Goal: Register for event/course

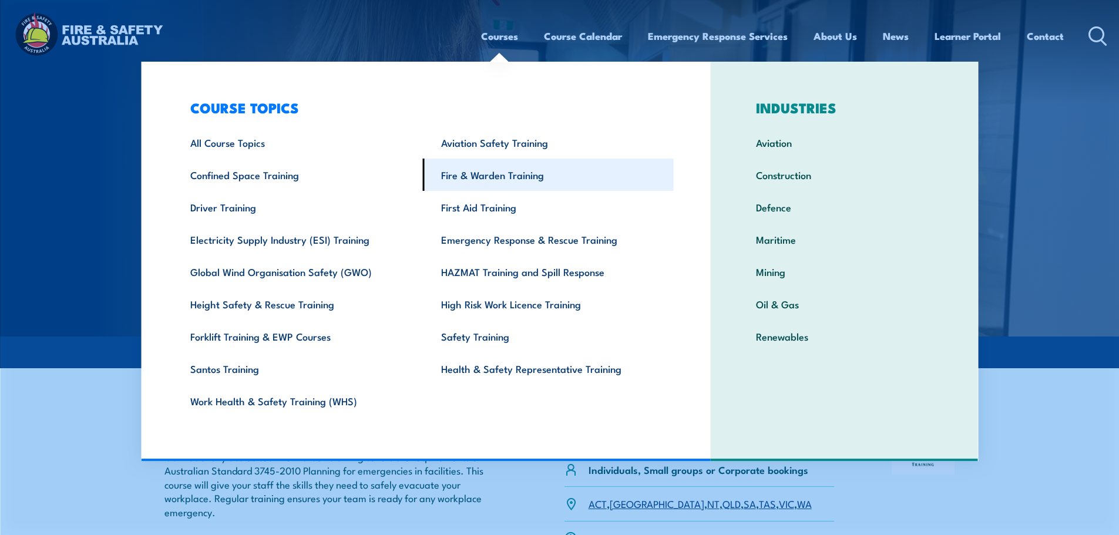
click at [494, 180] on link "Fire & Warden Training" at bounding box center [548, 175] width 251 height 32
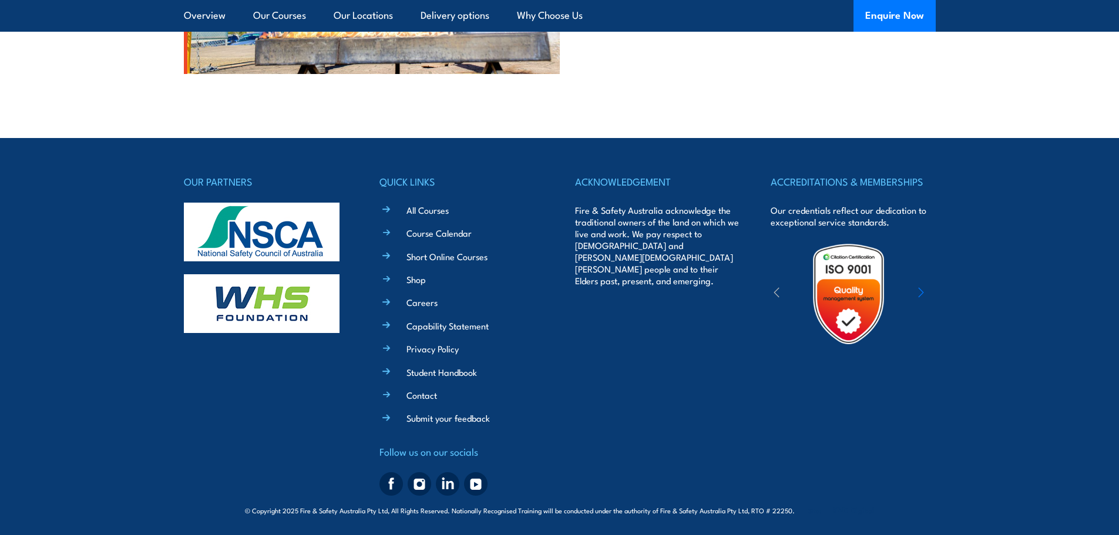
scroll to position [3160, 0]
click at [923, 289] on icon "button" at bounding box center [921, 292] width 6 height 12
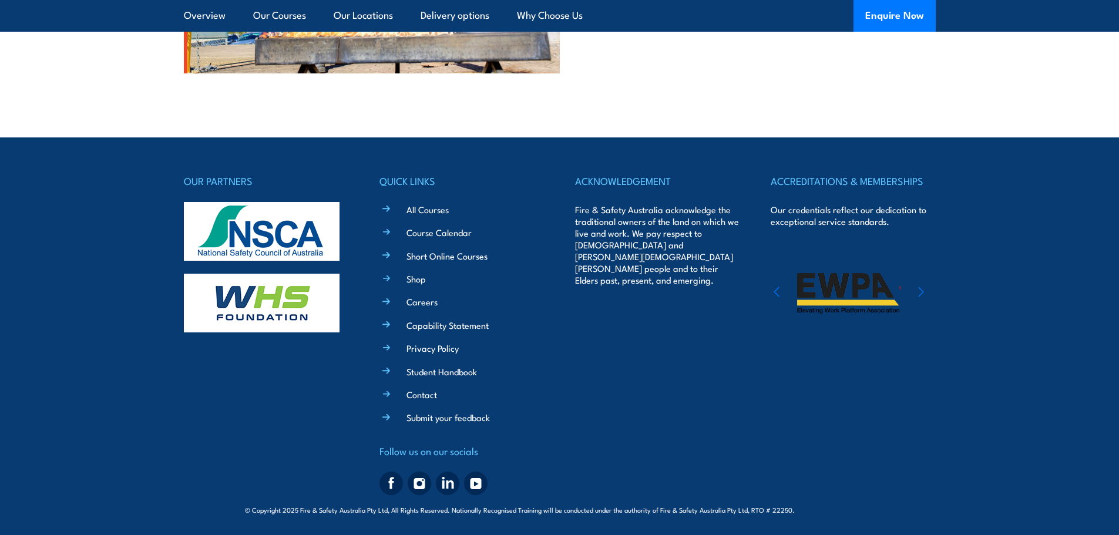
click at [923, 290] on icon "button" at bounding box center [921, 292] width 6 height 12
click at [923, 291] on icon "button" at bounding box center [921, 291] width 5 height 9
click at [923, 292] on icon "button" at bounding box center [921, 291] width 5 height 9
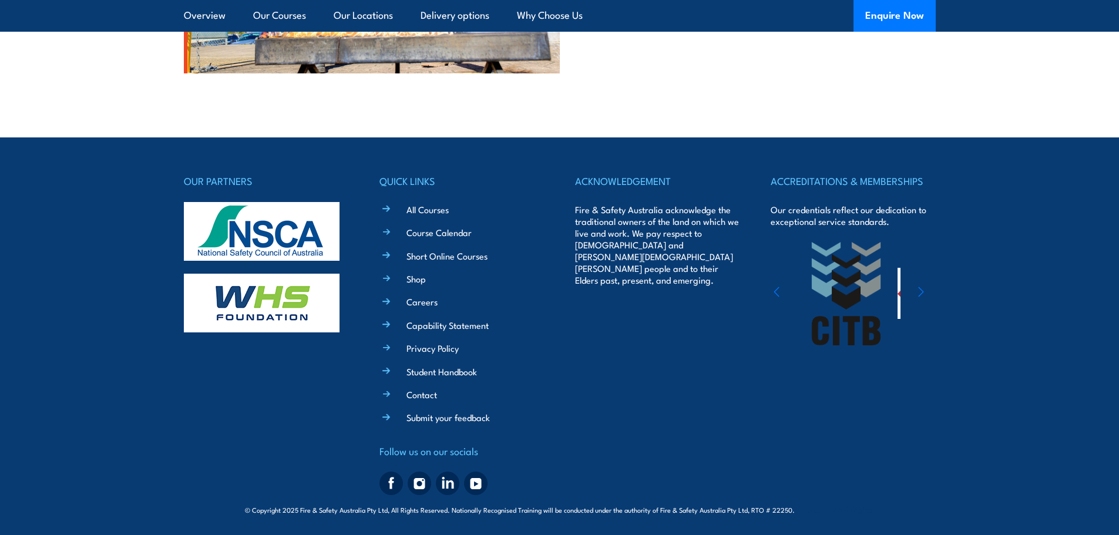
click at [923, 292] on icon "button" at bounding box center [921, 291] width 5 height 9
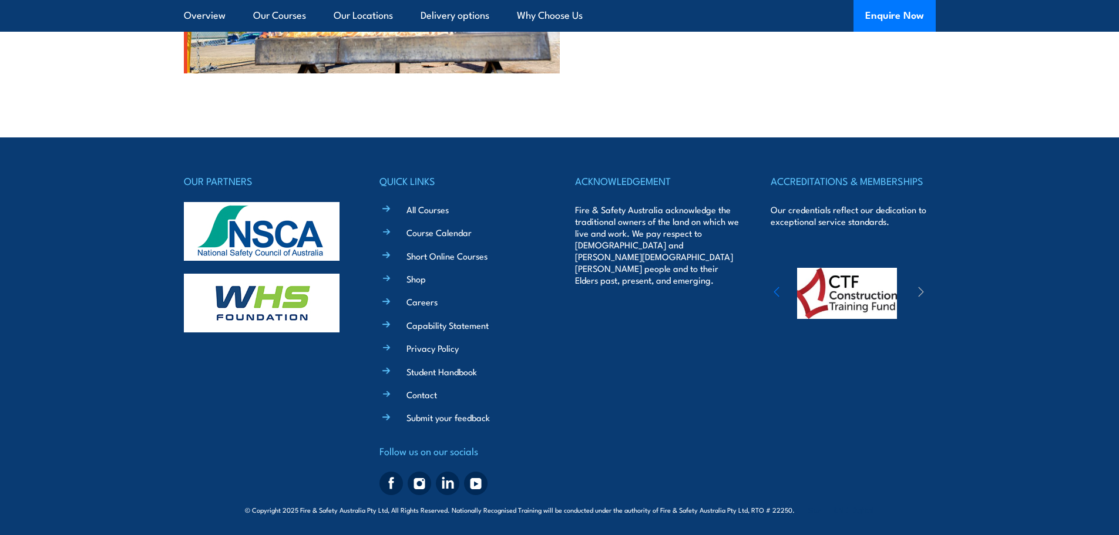
click at [923, 292] on icon "button" at bounding box center [921, 291] width 5 height 9
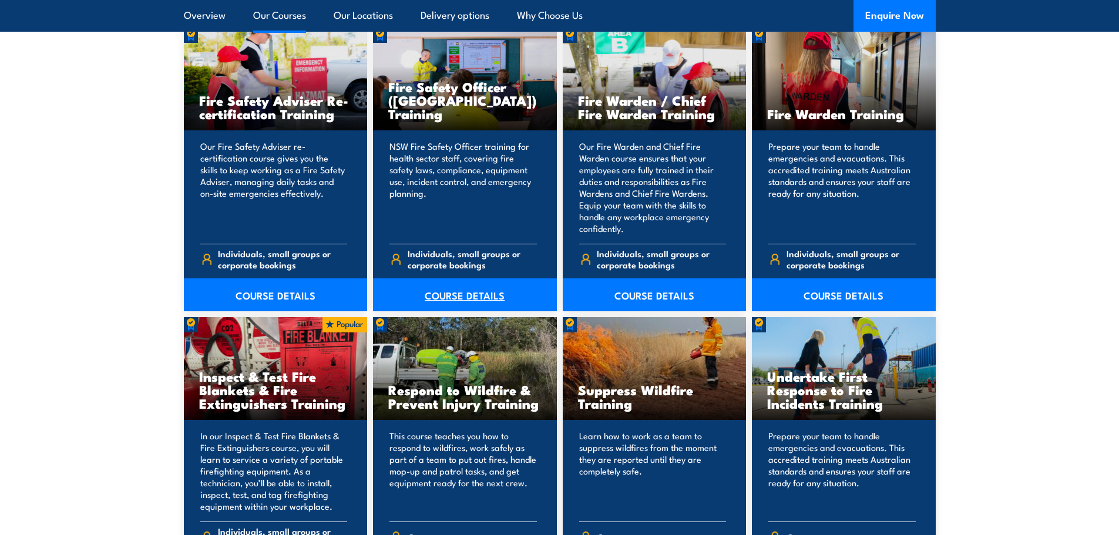
scroll to position [1573, 0]
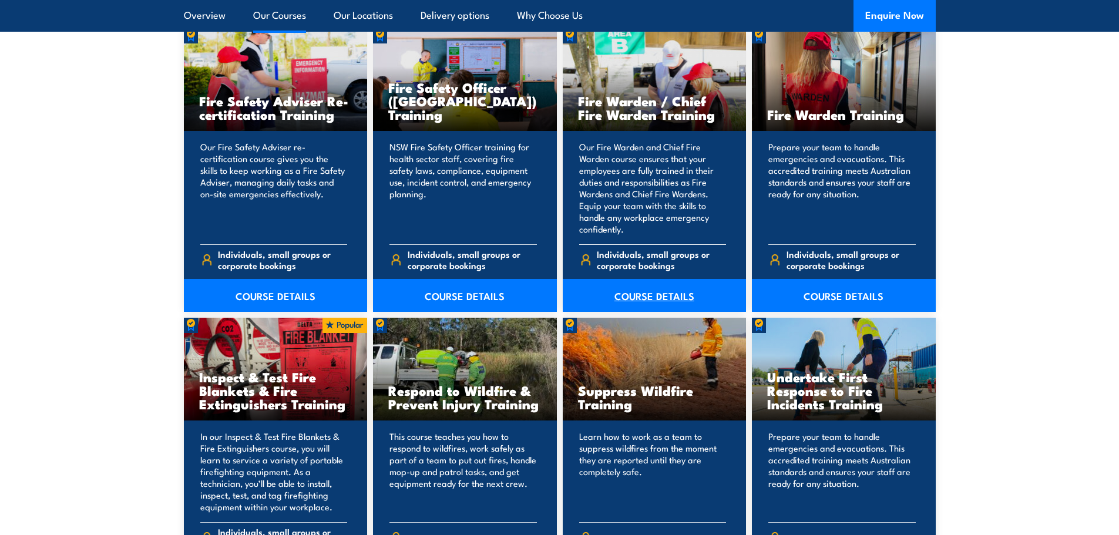
click at [649, 294] on link "COURSE DETAILS" at bounding box center [655, 295] width 184 height 33
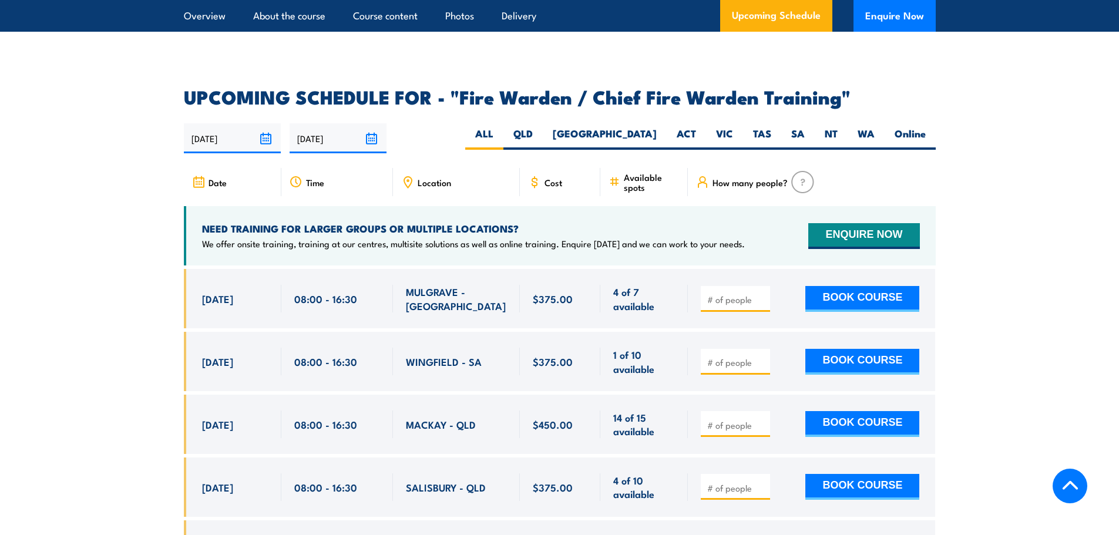
scroll to position [1998, 0]
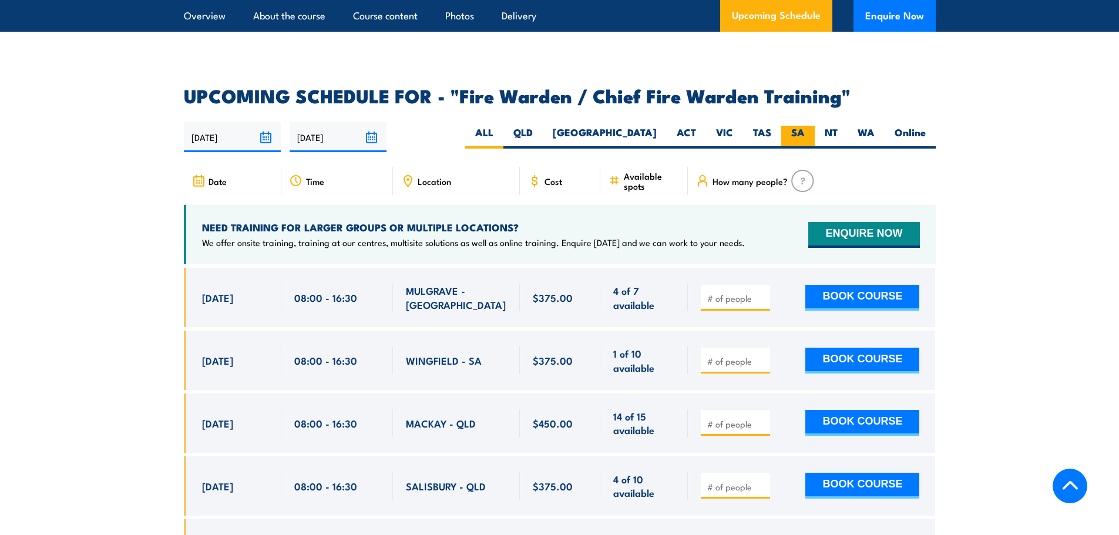
click at [796, 129] on label "SA" at bounding box center [797, 137] width 33 height 23
click at [805, 129] on input "SA" at bounding box center [809, 130] width 8 height 8
radio input "true"
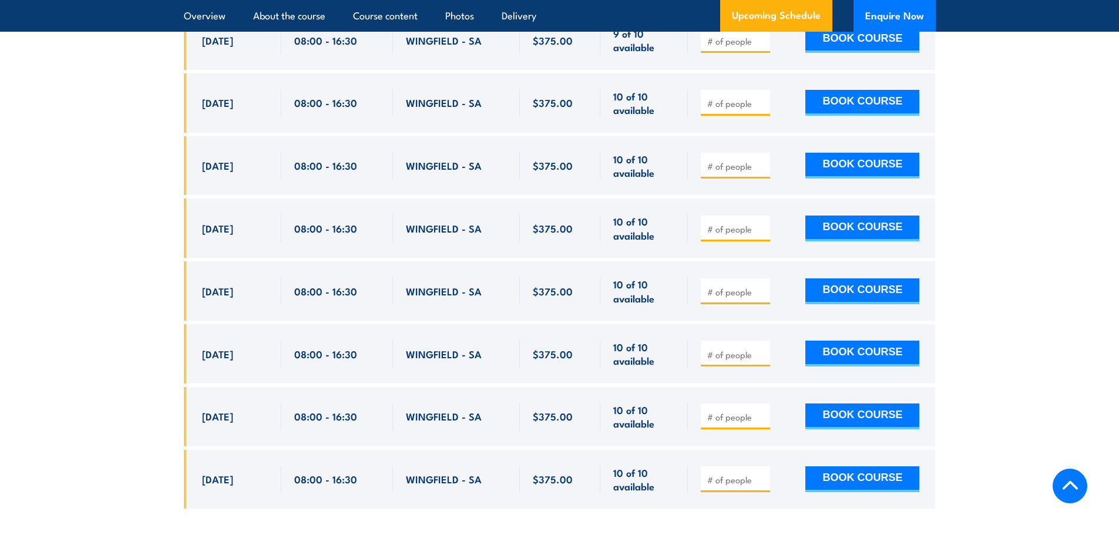
scroll to position [2316, 0]
